Goal: Transaction & Acquisition: Purchase product/service

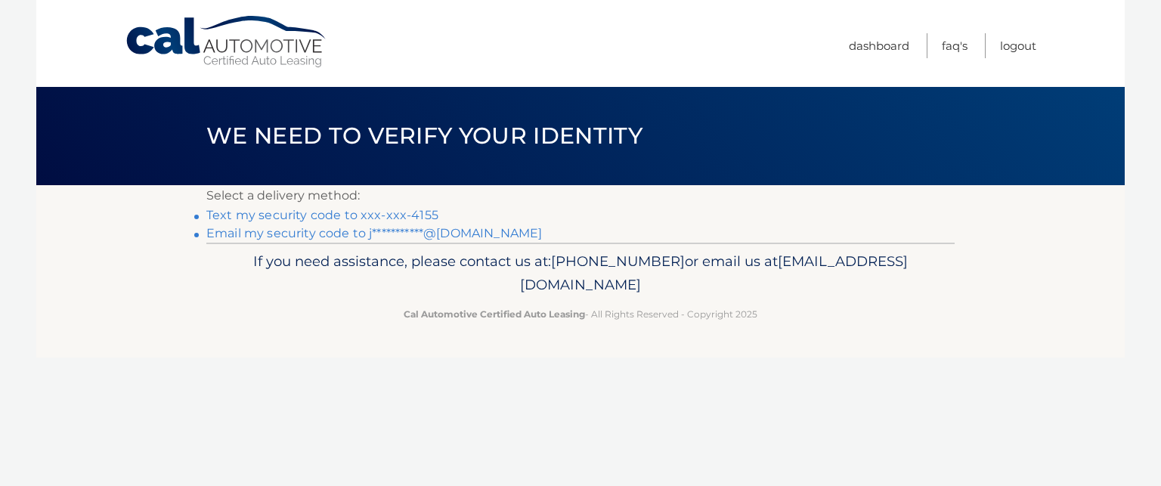
click at [348, 218] on link "Text my security code to xxx-xxx-4155" at bounding box center [322, 215] width 232 height 14
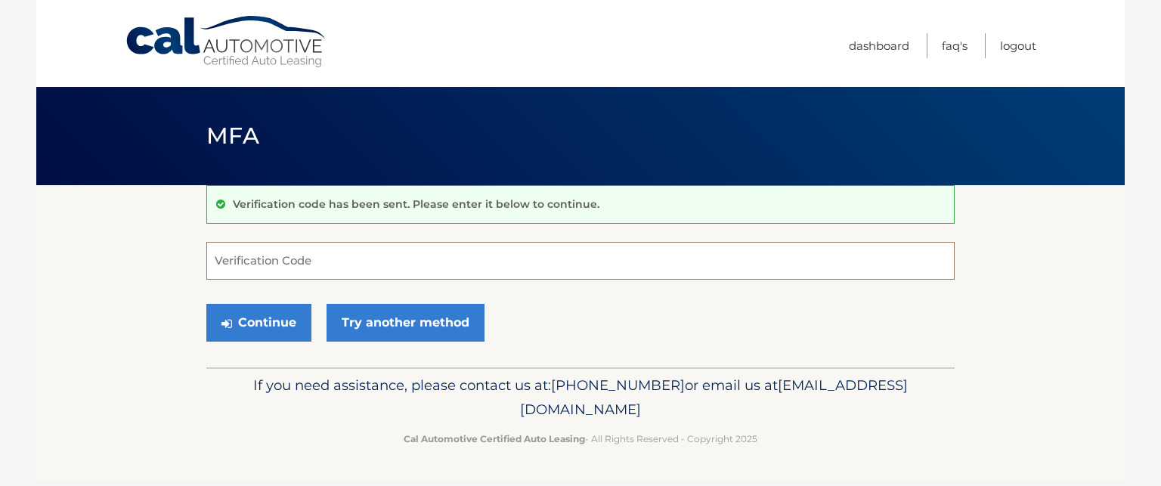
click at [299, 257] on input "Verification Code" at bounding box center [580, 261] width 748 height 38
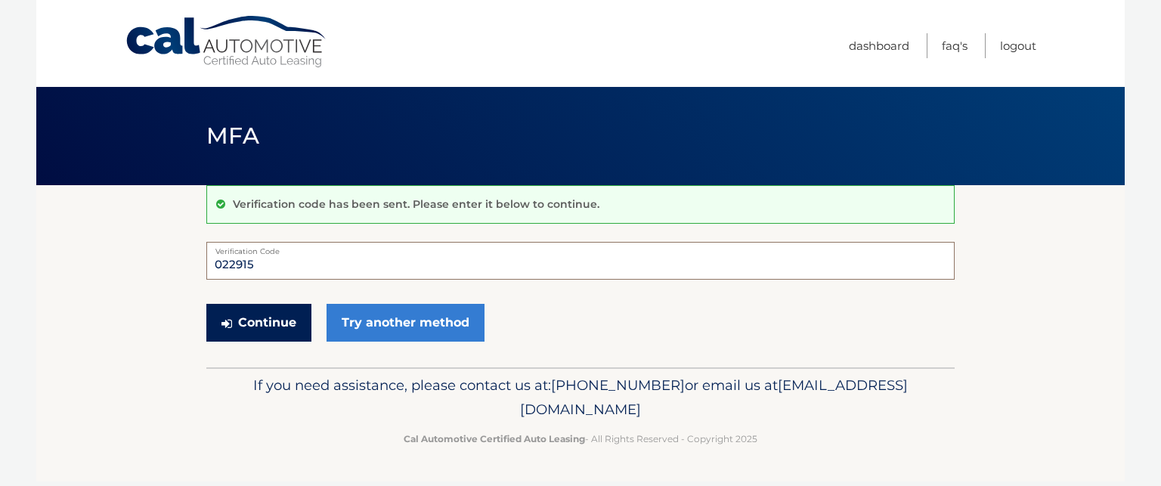
type input "022915"
click at [271, 319] on button "Continue" at bounding box center [258, 323] width 105 height 38
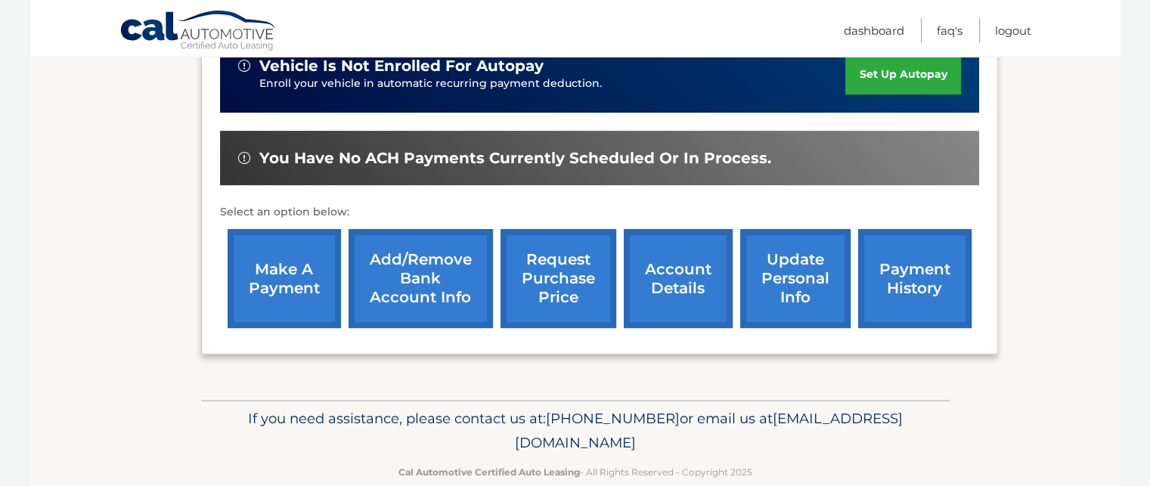
scroll to position [449, 0]
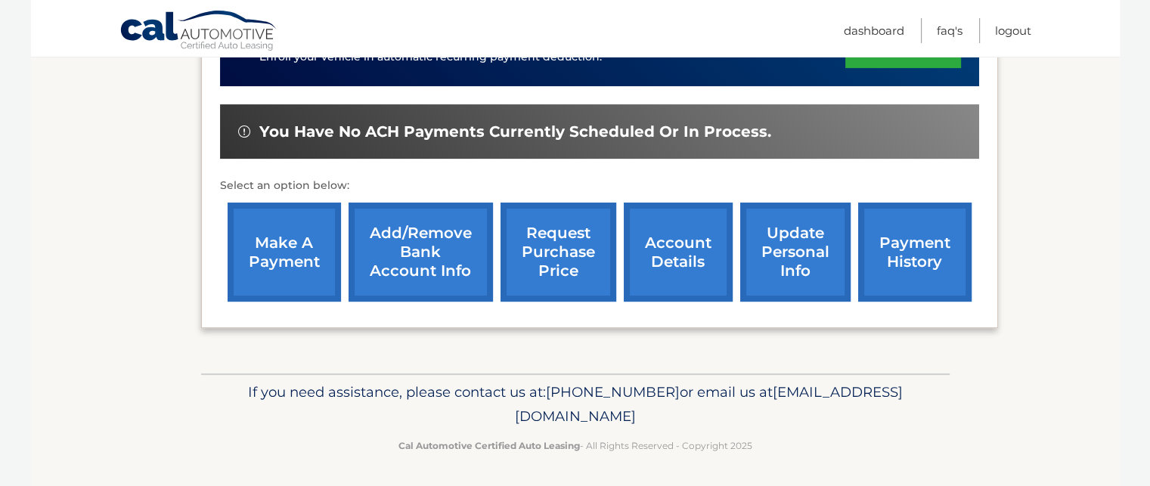
click at [288, 254] on link "make a payment" at bounding box center [284, 252] width 113 height 99
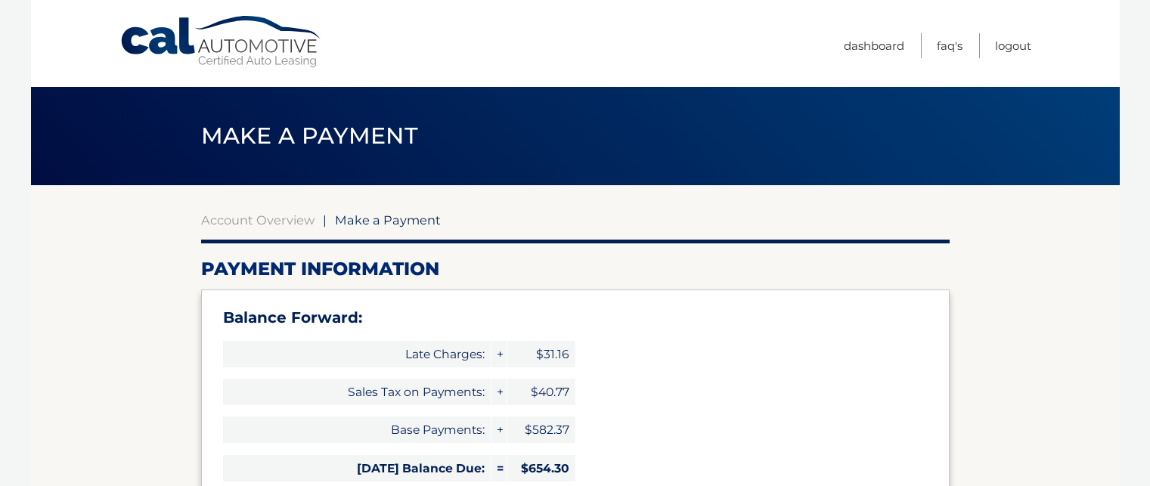
select select "ZTdhYzI3ODQtYWY0YS00M2RkLWI0OGQtZTZhMGM5MmZmYzc2"
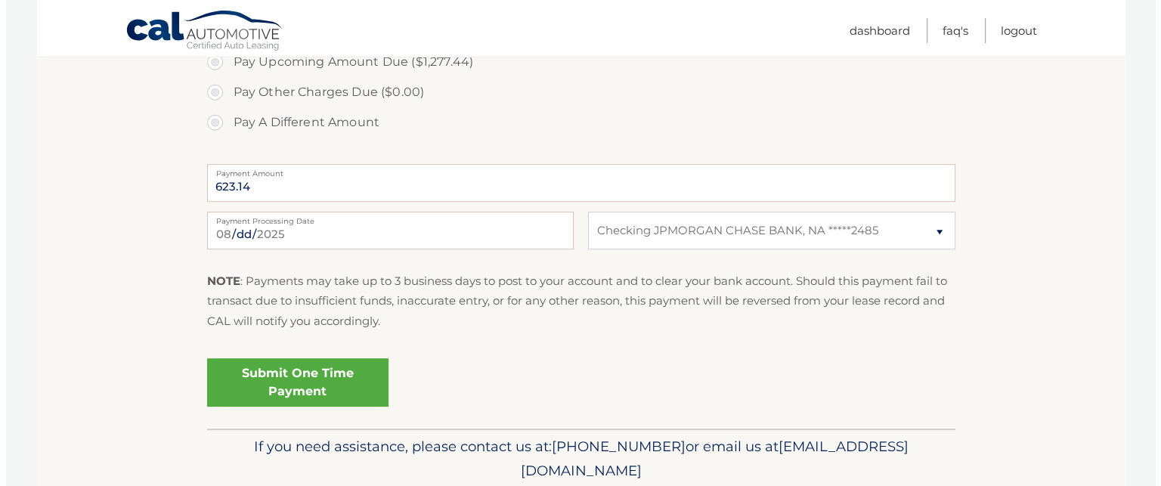
scroll to position [680, 0]
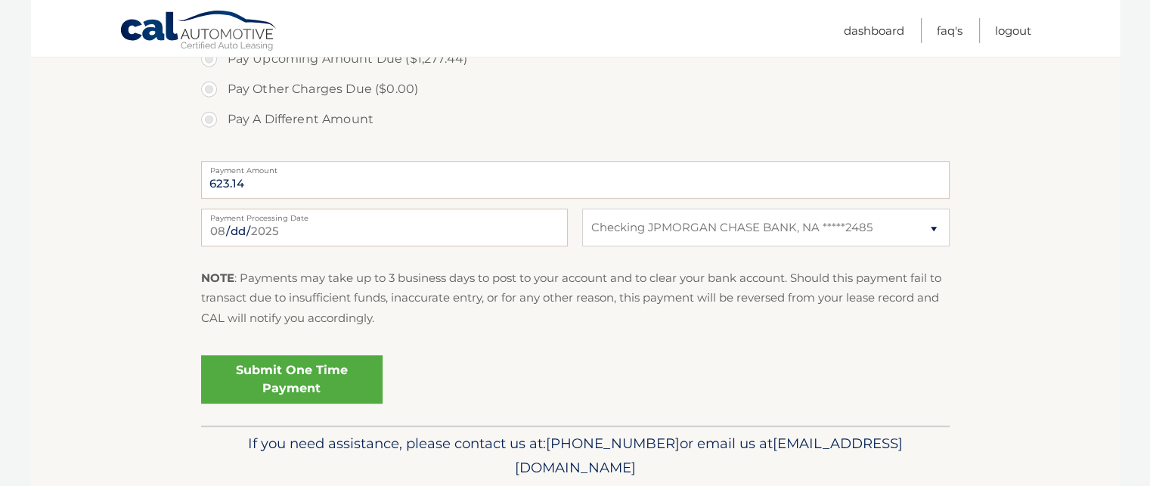
click at [321, 377] on link "Submit One Time Payment" at bounding box center [291, 379] width 181 height 48
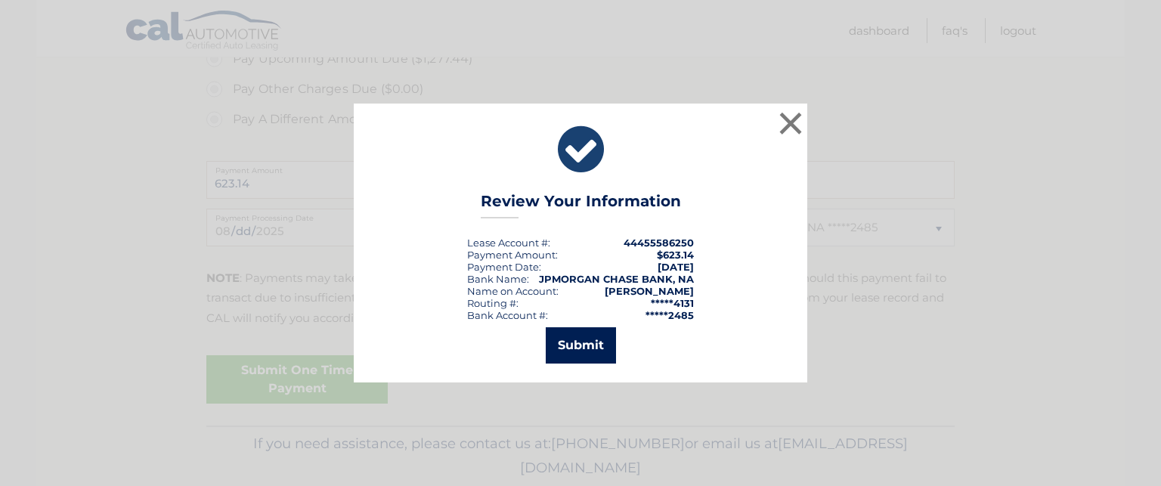
click at [572, 327] on button "Submit" at bounding box center [581, 345] width 70 height 36
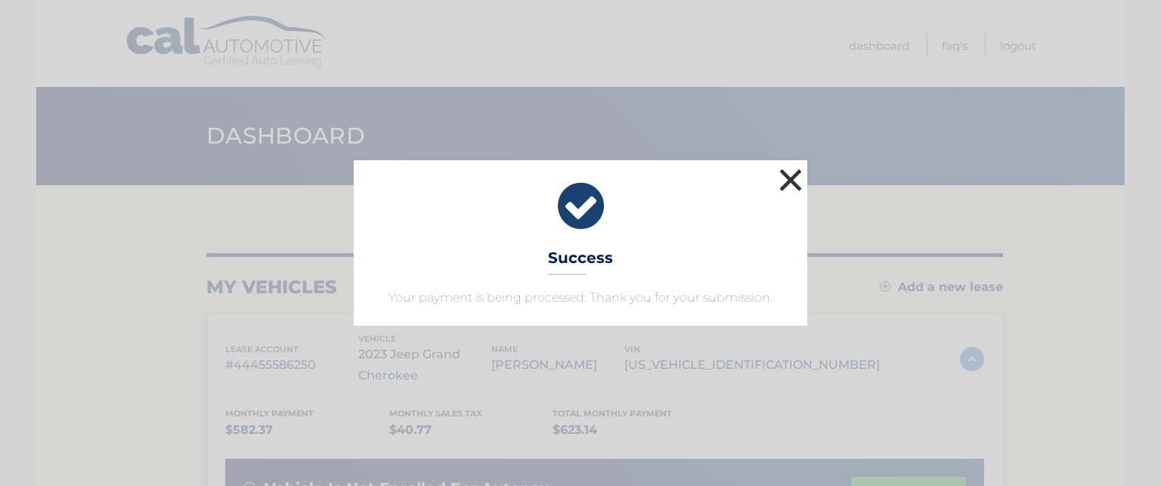
click at [792, 179] on button "×" at bounding box center [791, 180] width 30 height 30
